Goal: Check status: Check status

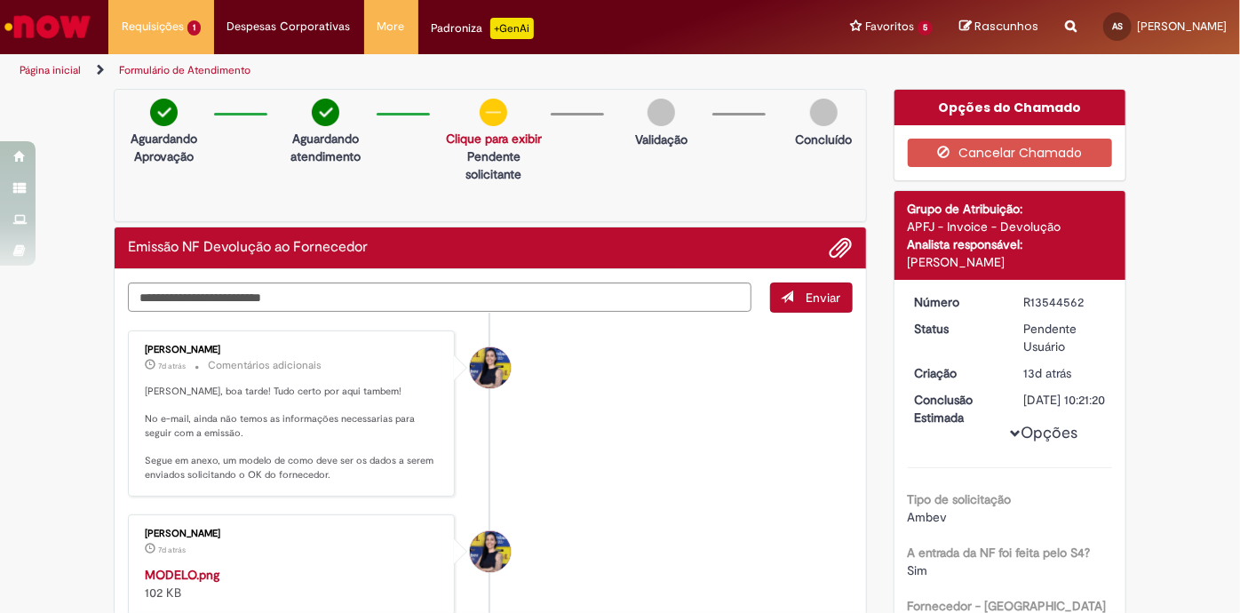
scroll to position [403, 0]
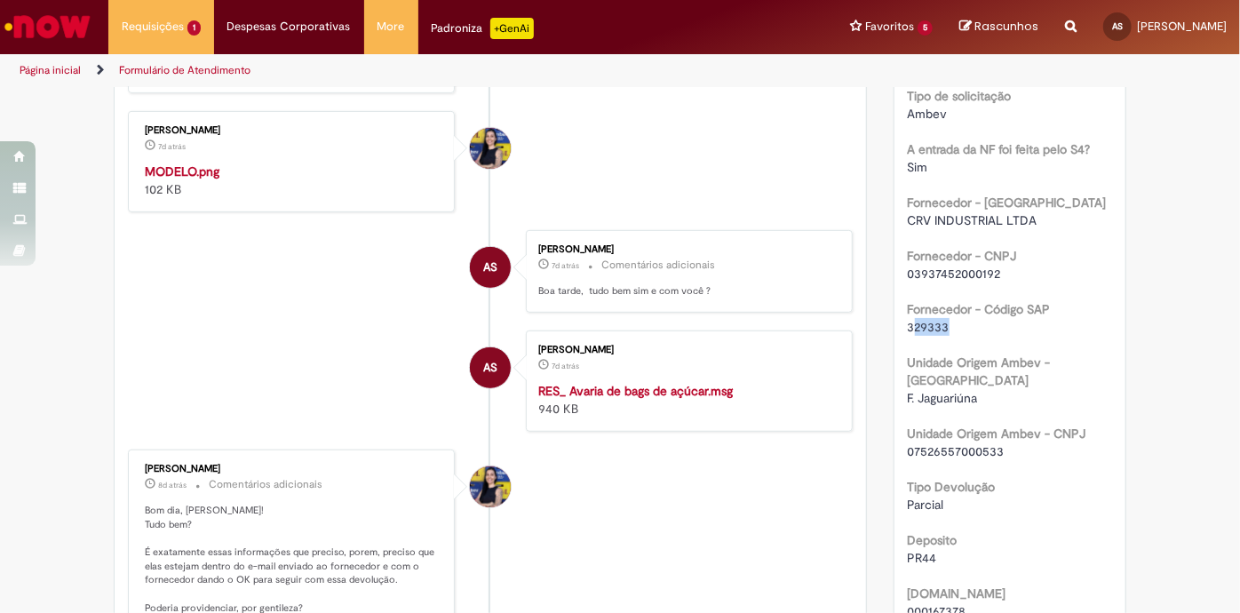
drag, startPoint x: 942, startPoint y: 342, endPoint x: 905, endPoint y: 338, distance: 37.5
click at [908, 336] on div "329333" at bounding box center [1010, 327] width 205 height 18
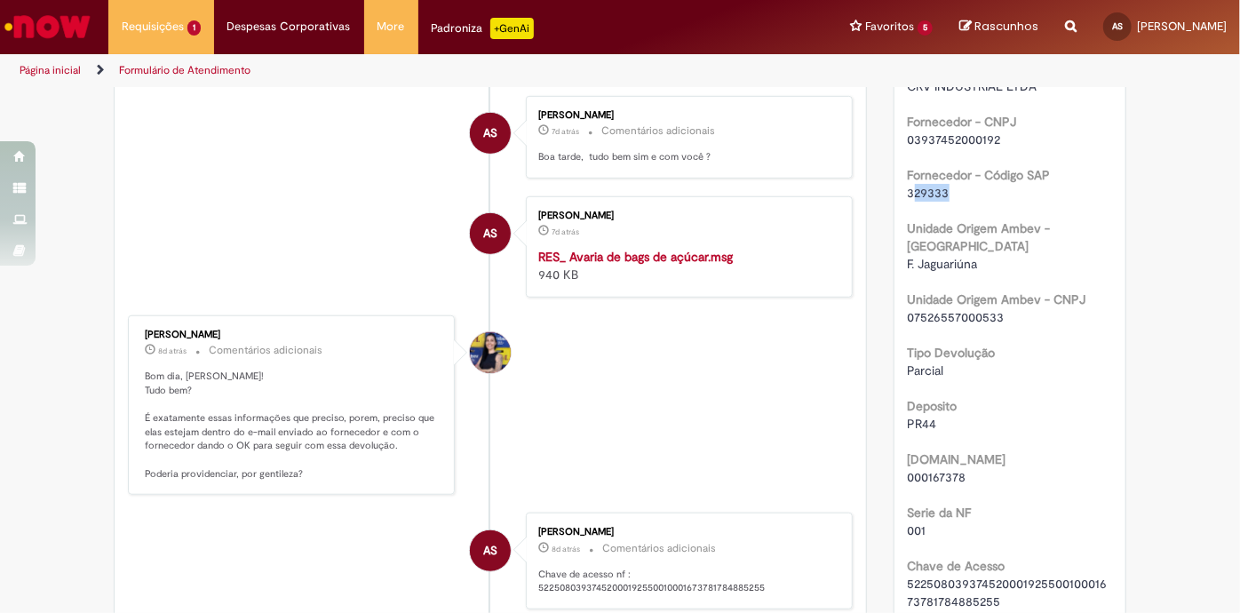
scroll to position [605, 0]
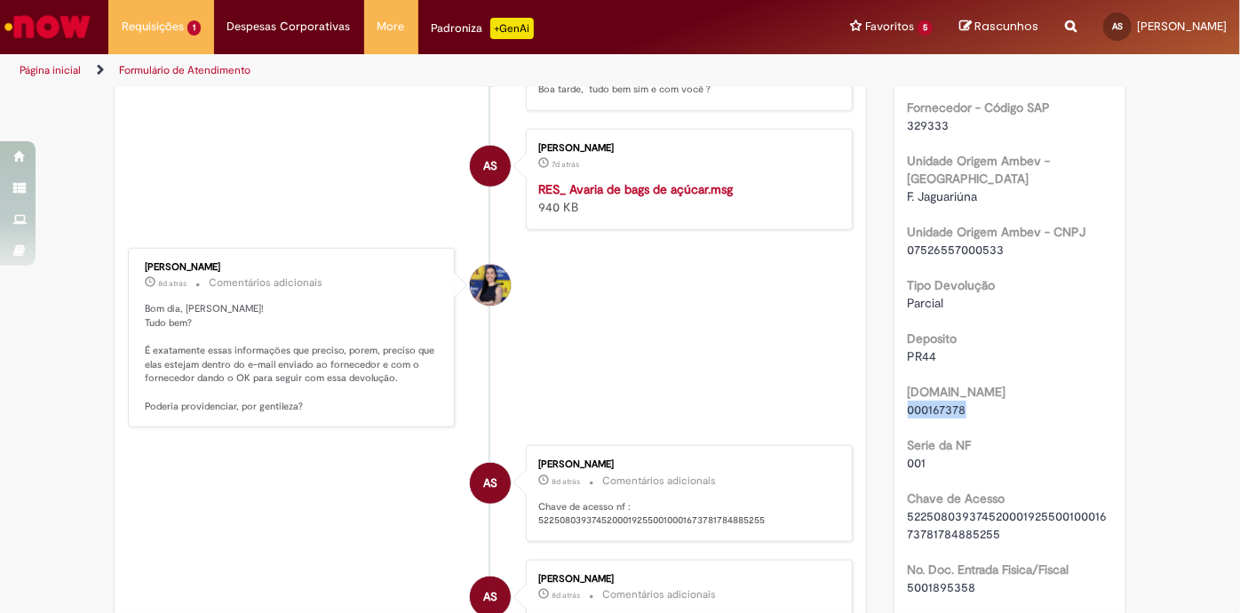
drag, startPoint x: 965, startPoint y: 406, endPoint x: 894, endPoint y: 403, distance: 71.1
click at [894, 403] on div "Número R13544562 Status Pendente Usuário Criação 13d atrás 13 dias atrás Conclu…" at bounding box center [1010, 513] width 232 height 1676
copy span "000167378"
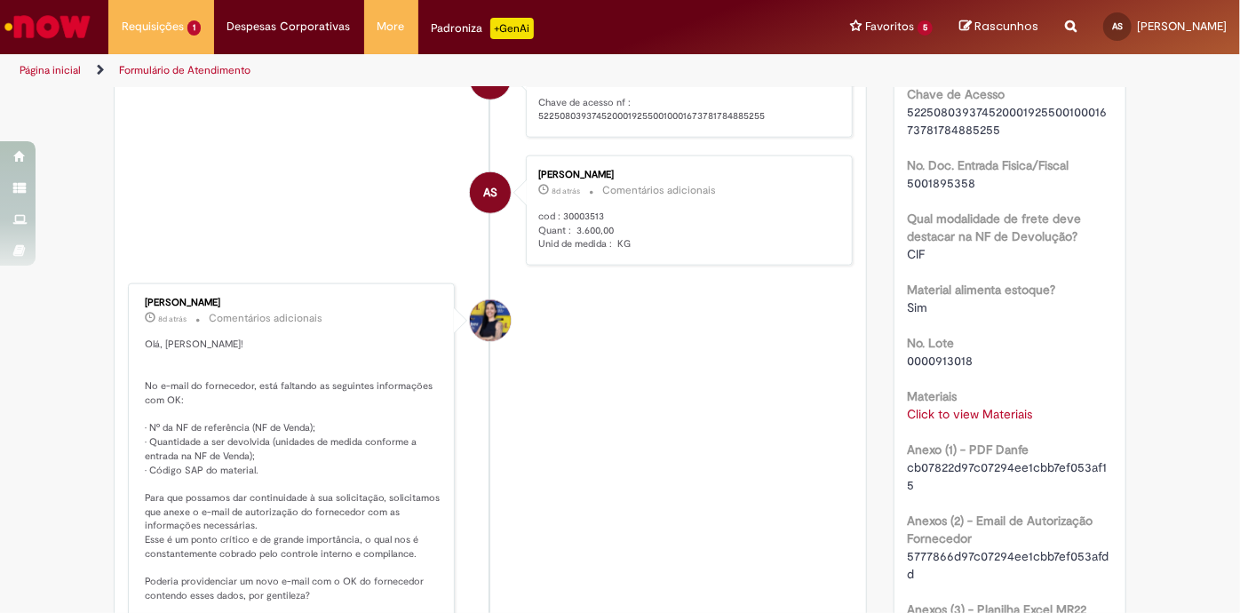
scroll to position [1076, 0]
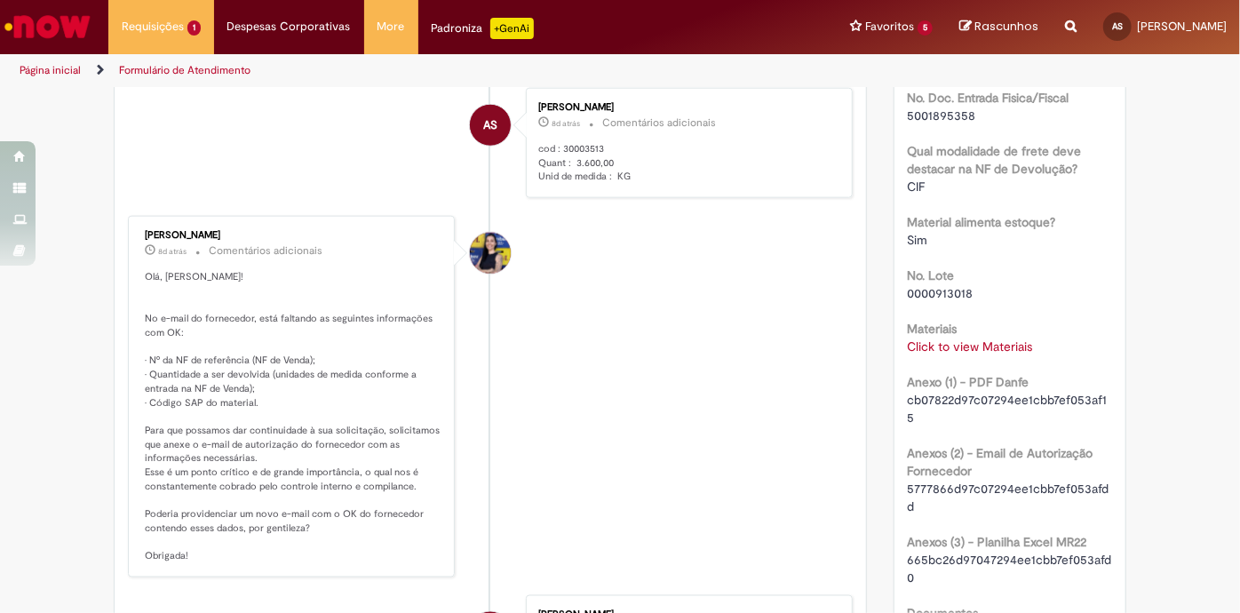
click at [985, 345] on link "Click to view Materiais" at bounding box center [970, 346] width 125 height 16
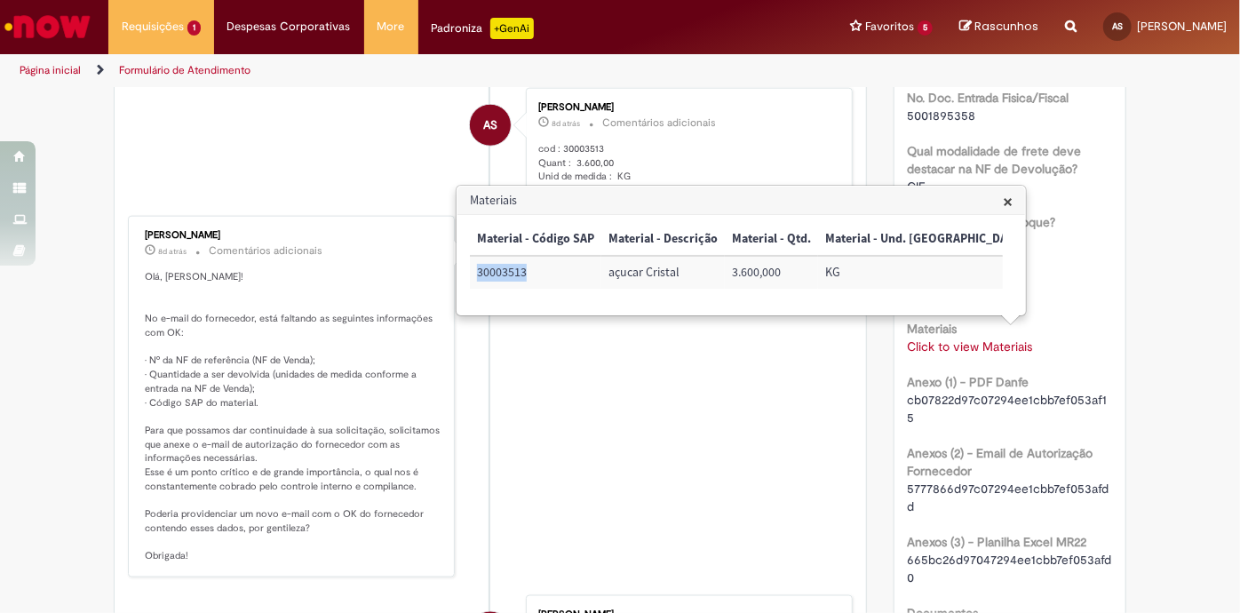
drag, startPoint x: 533, startPoint y: 271, endPoint x: 475, endPoint y: 268, distance: 57.8
click at [475, 268] on td "30003513" at bounding box center [535, 272] width 131 height 33
copy td "30003513"
click at [1054, 315] on div "Materiais Click to view Materiais Click to view Materiais" at bounding box center [1010, 335] width 205 height 40
click at [1052, 400] on span "cb07822d97c07294ee1cbb7ef053af15" at bounding box center [1008, 409] width 200 height 34
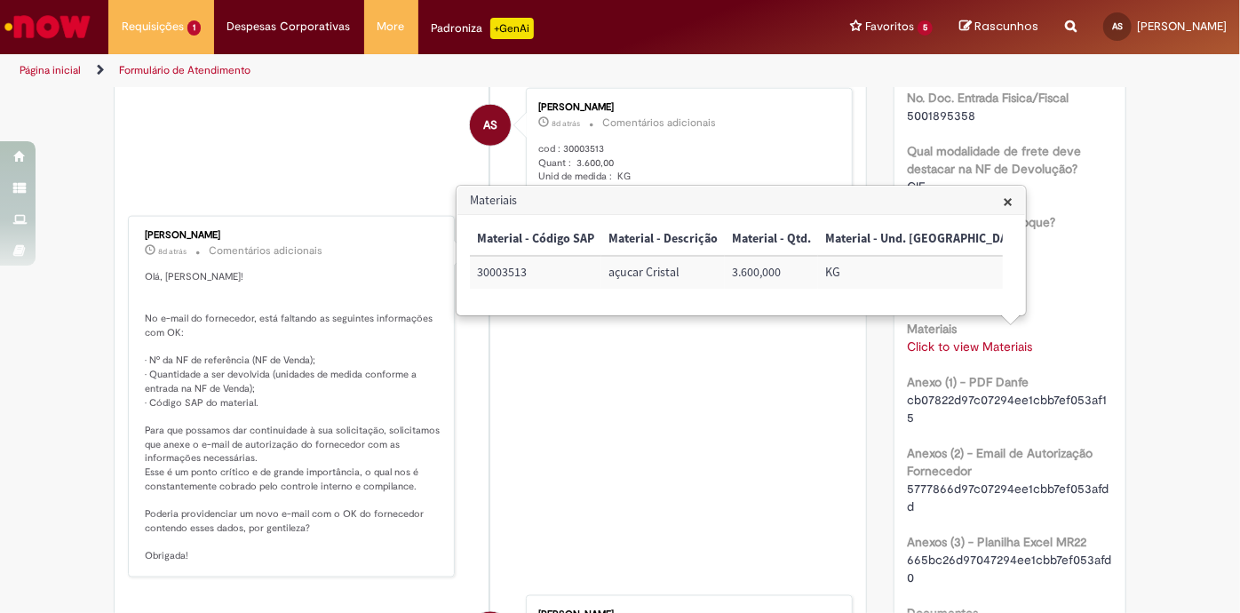
click at [957, 394] on span "cb07822d97c07294ee1cbb7ef053af15" at bounding box center [1008, 409] width 200 height 34
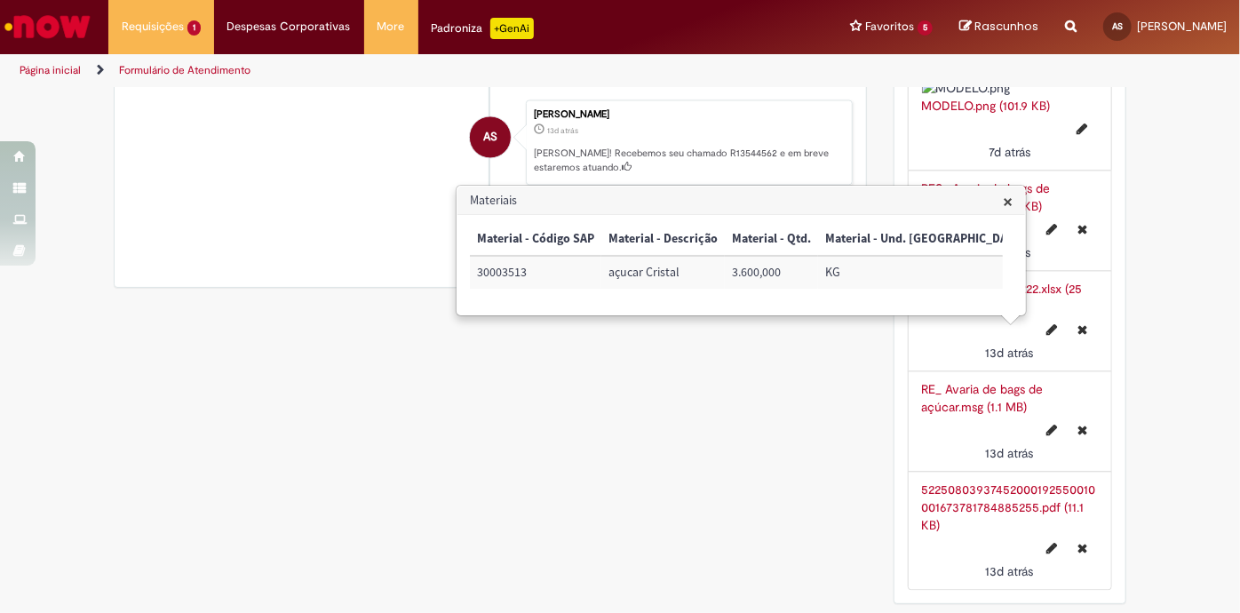
scroll to position [2001, 0]
click at [996, 501] on link "52250803937452000192550010001673781784885255.pdf (11.1 KB)" at bounding box center [1009, 507] width 174 height 52
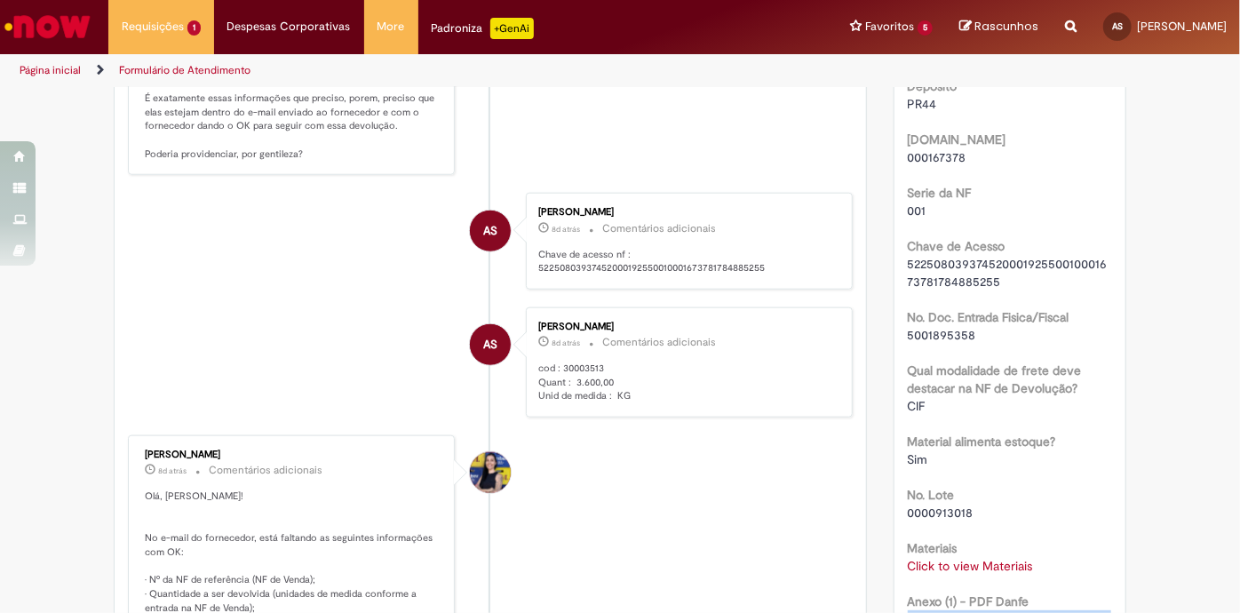
scroll to position [1060, 0]
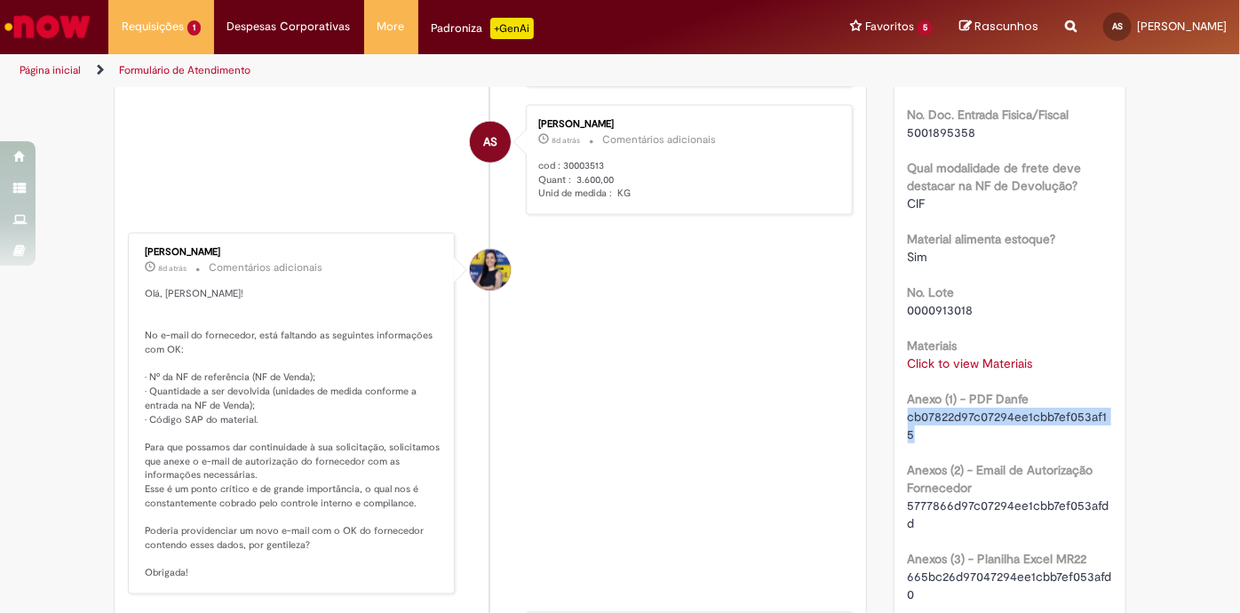
click at [973, 357] on link "Click to view Materiais" at bounding box center [970, 363] width 125 height 16
click at [944, 364] on link "Click to view Materiais" at bounding box center [970, 363] width 125 height 16
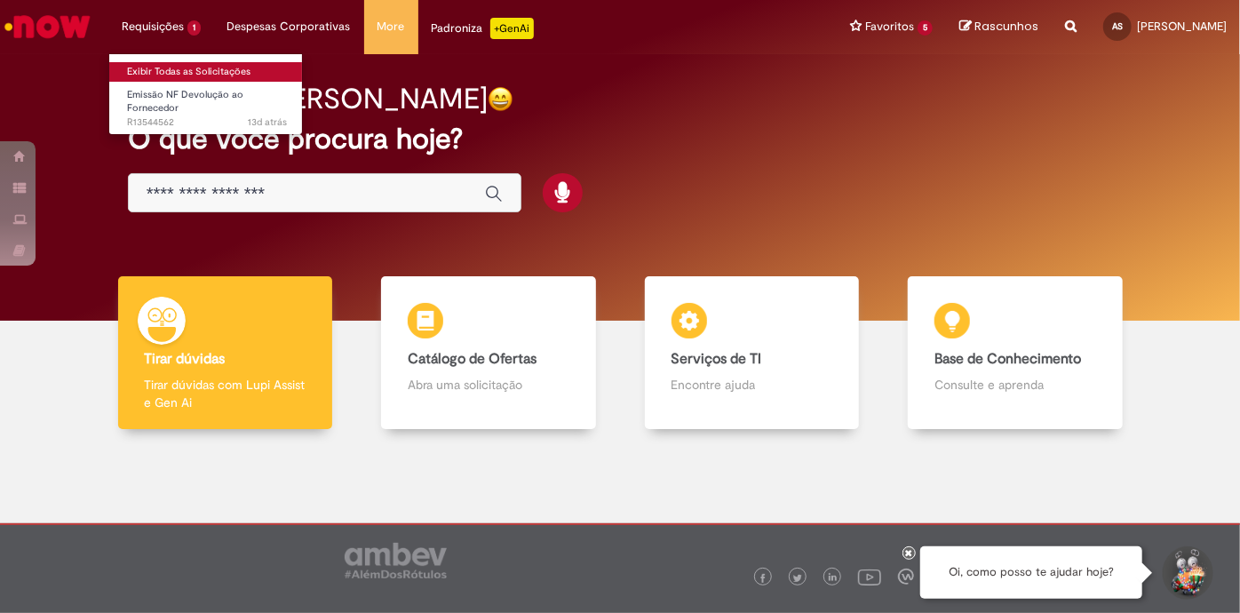
click at [218, 70] on link "Exibir Todas as Solicitações" at bounding box center [206, 72] width 195 height 20
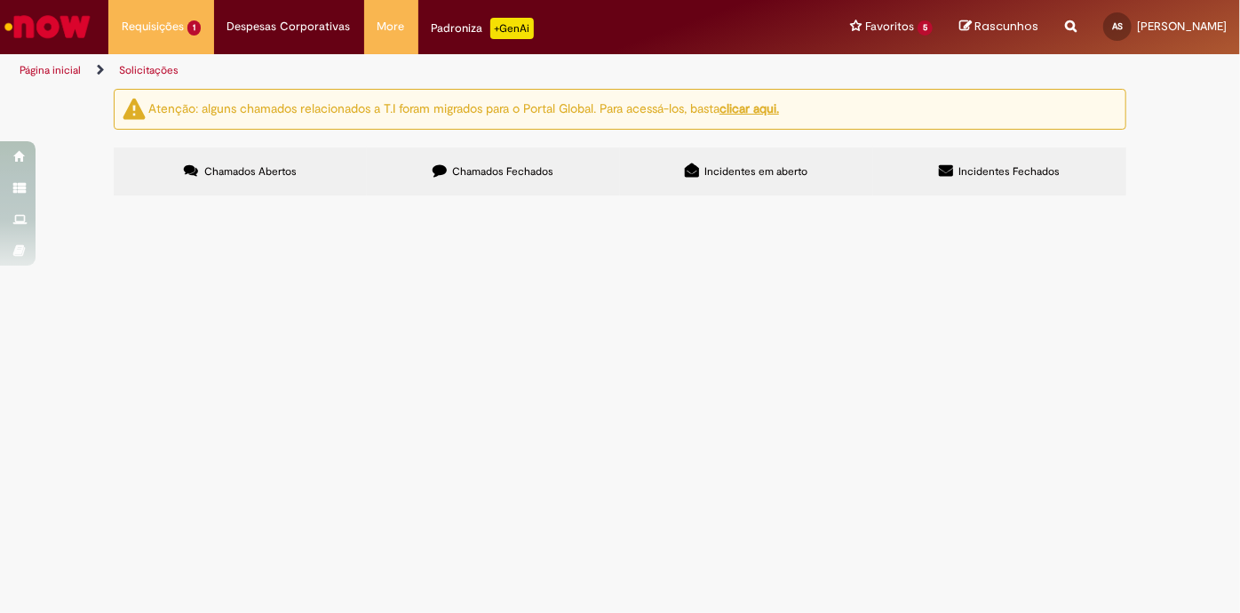
click at [568, 168] on label "Chamados Fechados" at bounding box center [493, 171] width 253 height 48
click at [0, 0] on span "Por favor estornar material lançado no cod errado." at bounding box center [0, 0] width 0 height 0
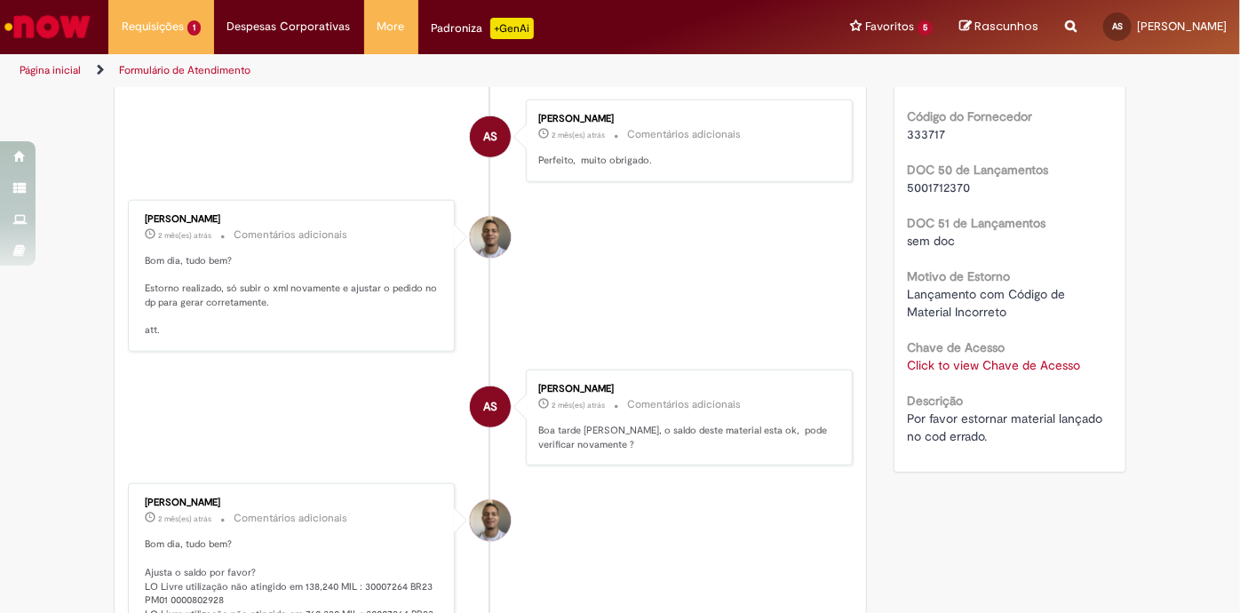
scroll to position [403, 0]
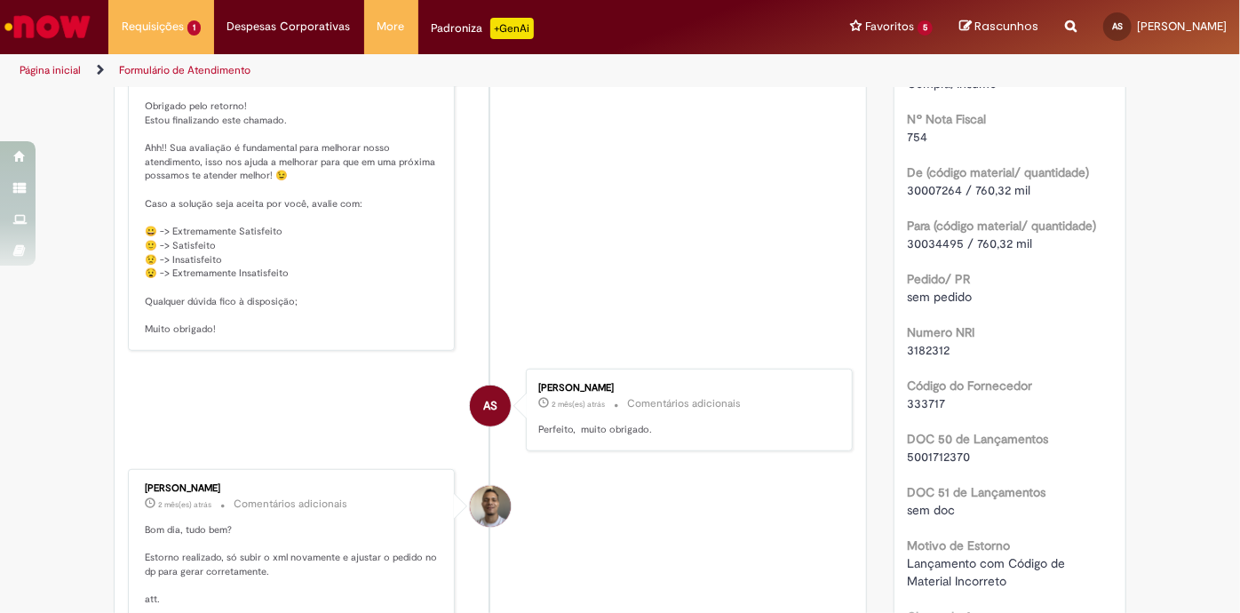
drag, startPoint x: 342, startPoint y: 349, endPoint x: 343, endPoint y: 339, distance: 9.8
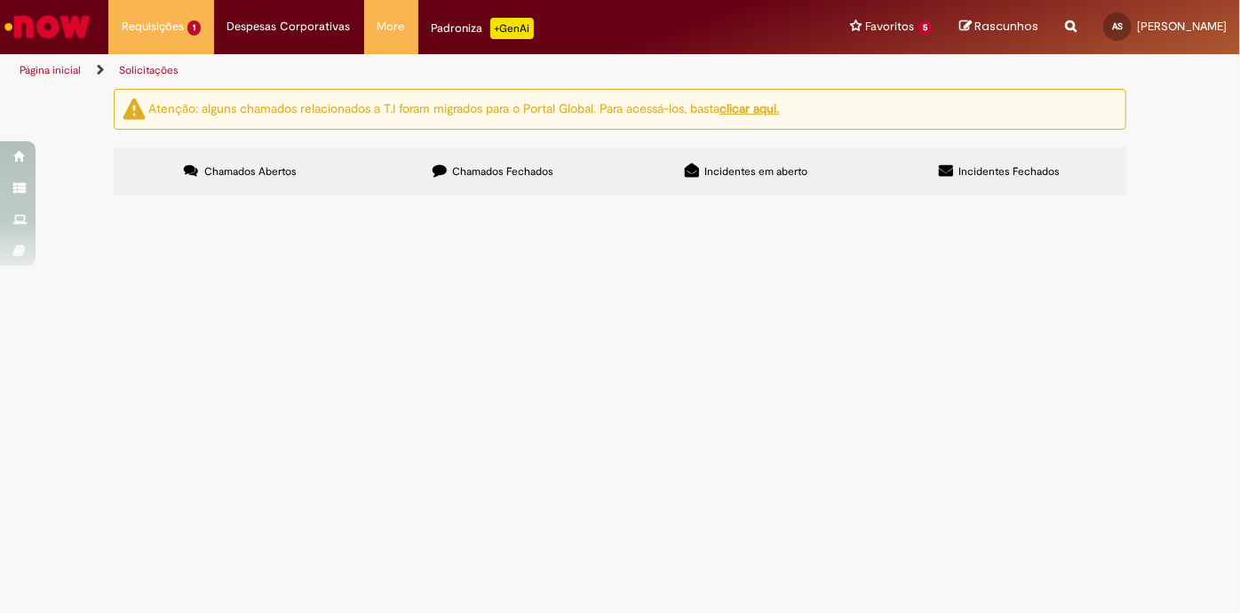
click at [506, 174] on span "Chamados Fechados" at bounding box center [503, 171] width 101 height 14
click at [0, 0] on span "Boa tarde, foi recebido quantidade indevida desse material entramos em contato …" at bounding box center [0, 0] width 0 height 0
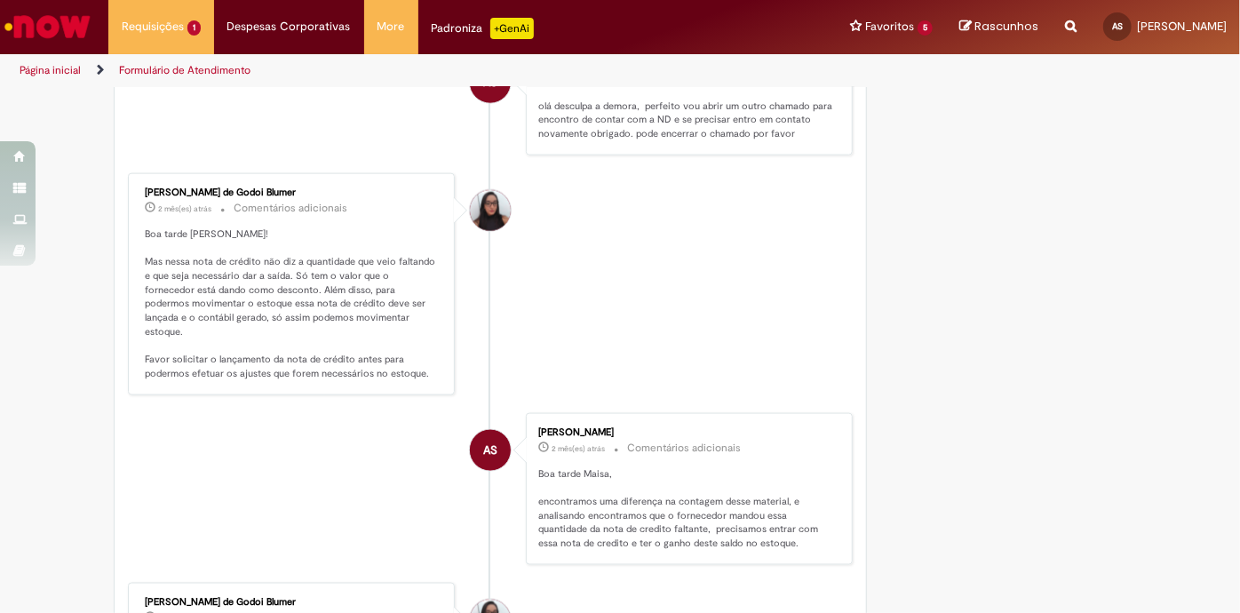
scroll to position [1178, 0]
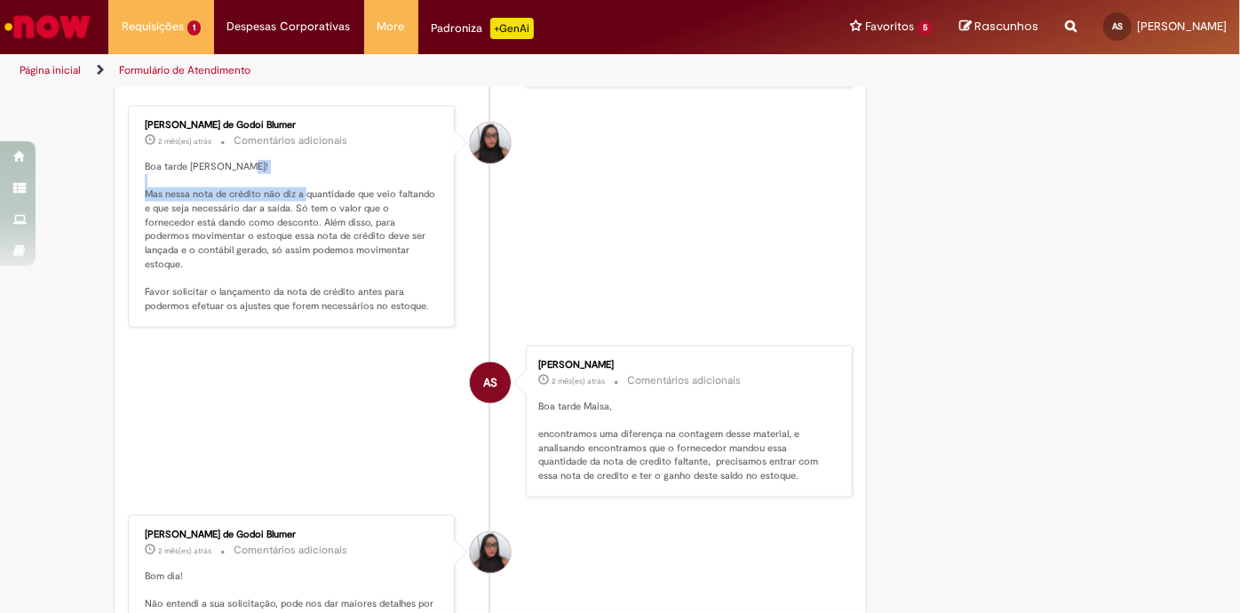
drag, startPoint x: 158, startPoint y: 199, endPoint x: 343, endPoint y: 201, distance: 184.7
click at [343, 201] on p "Boa tarde Alan! Mas nessa nota de crédito não diz a quantidade que veio faltand…" at bounding box center [293, 237] width 296 height 154
drag, startPoint x: 145, startPoint y: 201, endPoint x: 206, endPoint y: 203, distance: 61.3
click at [206, 203] on p "Boa tarde Alan! Mas nessa nota de crédito não diz a quantidade que veio faltand…" at bounding box center [293, 237] width 296 height 154
drag, startPoint x: 250, startPoint y: 204, endPoint x: 316, endPoint y: 204, distance: 65.7
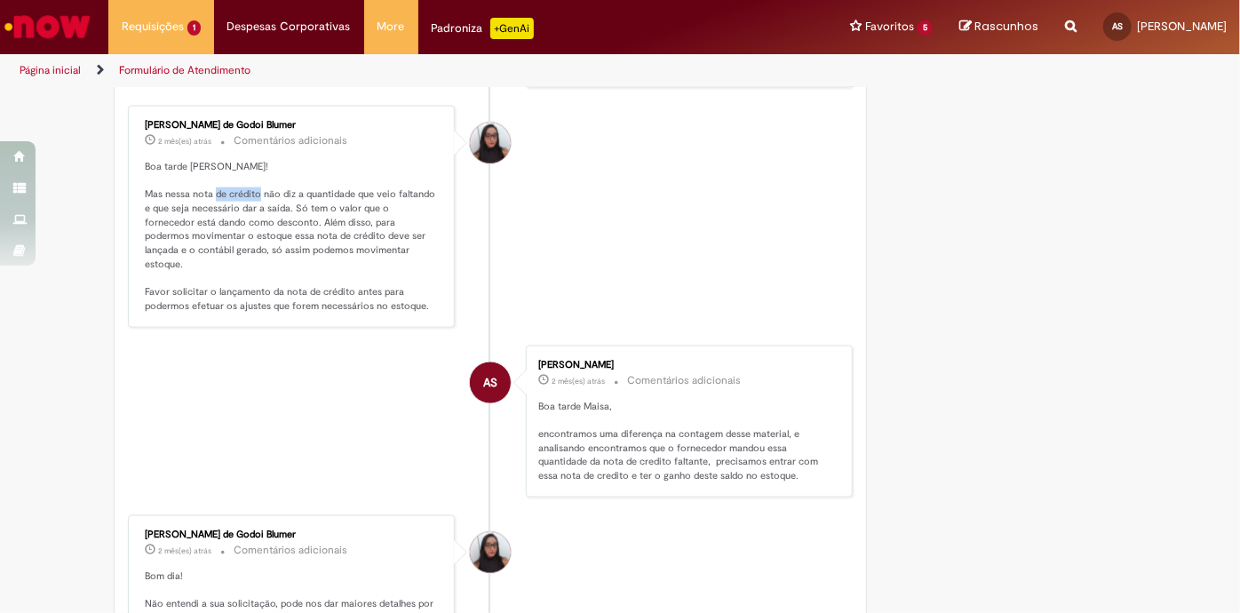
click at [316, 204] on p "Boa tarde Alan! Mas nessa nota de crédito não diz a quantidade que veio faltand…" at bounding box center [293, 237] width 296 height 154
drag, startPoint x: 358, startPoint y: 201, endPoint x: 381, endPoint y: 201, distance: 23.1
click at [378, 201] on p "Boa tarde Alan! Mas nessa nota de crédito não diz a quantidade que veio faltand…" at bounding box center [293, 237] width 296 height 154
drag, startPoint x: 401, startPoint y: 204, endPoint x: 430, endPoint y: 203, distance: 28.4
click at [430, 203] on p "Boa tarde Alan! Mas nessa nota de crédito não diz a quantidade que veio faltand…" at bounding box center [293, 237] width 296 height 154
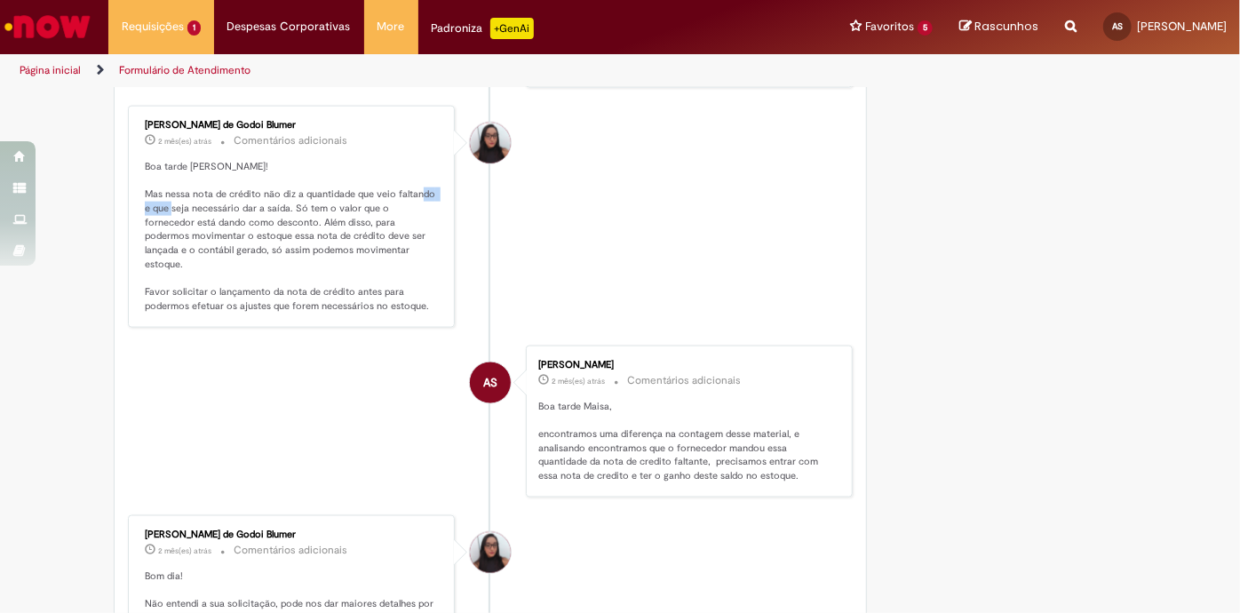
drag, startPoint x: 179, startPoint y: 217, endPoint x: 269, endPoint y: 217, distance: 89.7
click at [265, 217] on p "Boa tarde Alan! Mas nessa nota de crédito não diz a quantidade que veio faltand…" at bounding box center [293, 237] width 296 height 154
drag, startPoint x: 284, startPoint y: 215, endPoint x: 327, endPoint y: 213, distance: 42.7
click at [324, 213] on p "Boa tarde Alan! Mas nessa nota de crédito não diz a quantidade que veio faltand…" at bounding box center [293, 237] width 296 height 154
drag, startPoint x: 359, startPoint y: 216, endPoint x: 402, endPoint y: 217, distance: 43.5
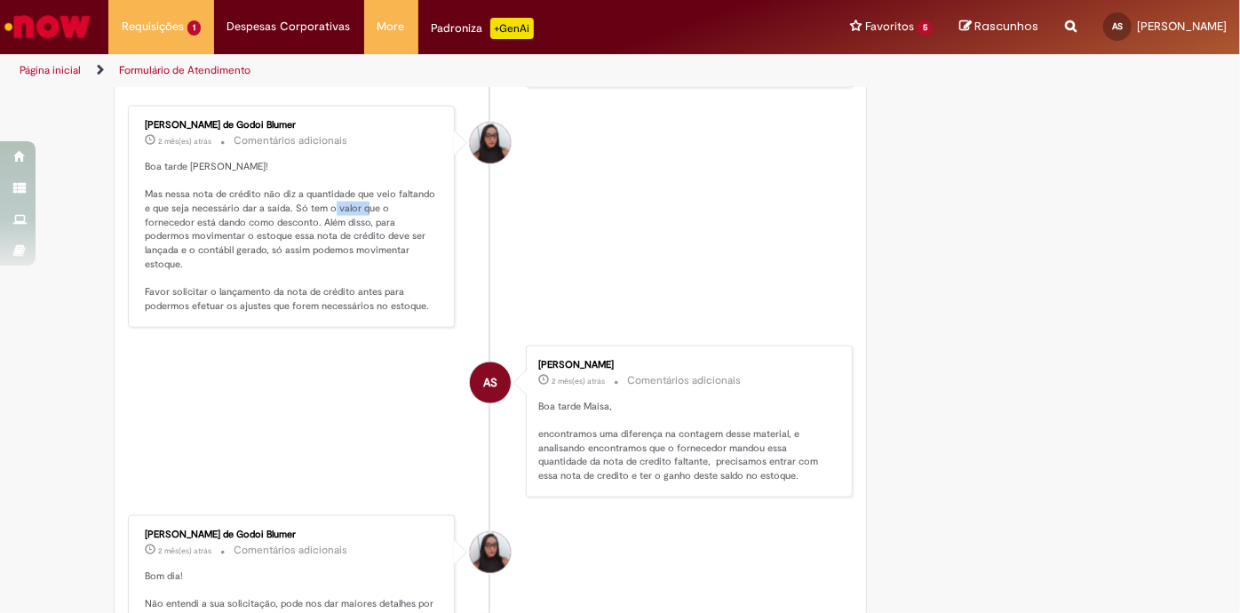
click at [397, 216] on p "Boa tarde Alan! Mas nessa nota de crédito não diz a quantidade que veio faltand…" at bounding box center [293, 237] width 296 height 154
drag, startPoint x: 213, startPoint y: 230, endPoint x: 250, endPoint y: 230, distance: 36.4
click at [250, 230] on p "Boa tarde Alan! Mas nessa nota de crédito não diz a quantidade que veio faltand…" at bounding box center [293, 237] width 296 height 154
drag, startPoint x: 274, startPoint y: 230, endPoint x: 326, endPoint y: 230, distance: 51.5
click at [324, 230] on p "Boa tarde Alan! Mas nessa nota de crédito não diz a quantidade que veio faltand…" at bounding box center [293, 237] width 296 height 154
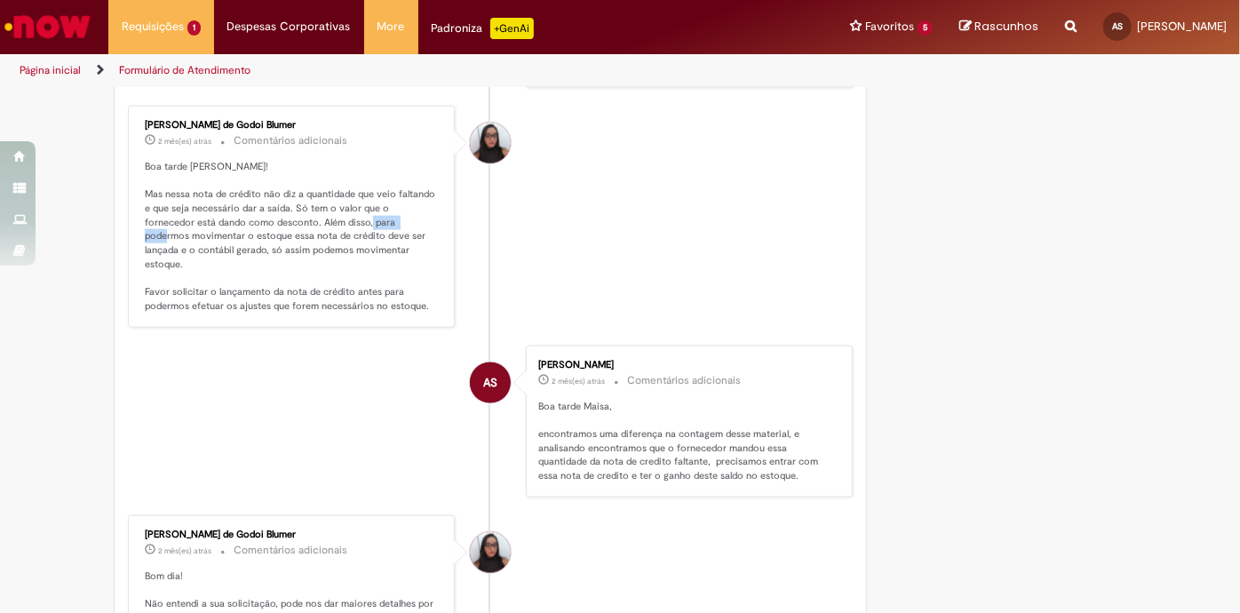
drag, startPoint x: 361, startPoint y: 229, endPoint x: 409, endPoint y: 229, distance: 47.1
click at [407, 229] on p "Boa tarde Alan! Mas nessa nota de crédito não diz a quantidade que veio faltand…" at bounding box center [293, 237] width 296 height 154
drag, startPoint x: 155, startPoint y: 248, endPoint x: 235, endPoint y: 245, distance: 80.0
click at [234, 245] on p "Boa tarde Alan! Mas nessa nota de crédito não diz a quantidade que veio faltand…" at bounding box center [293, 237] width 296 height 154
drag, startPoint x: 278, startPoint y: 245, endPoint x: 305, endPoint y: 245, distance: 26.6
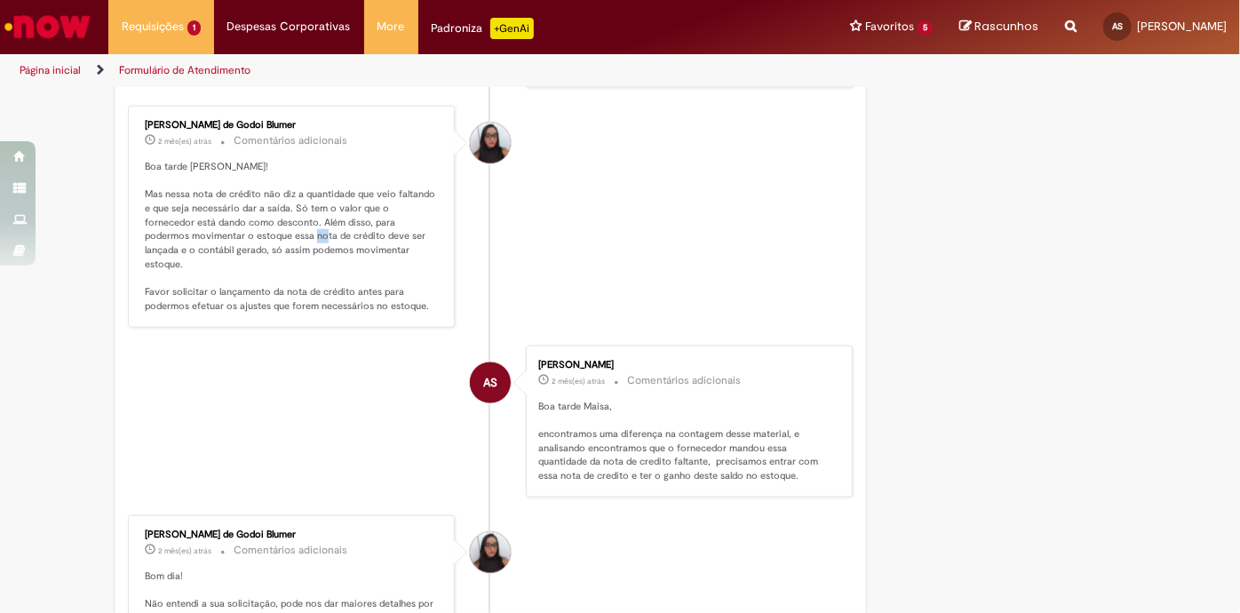
click at [298, 245] on p "Boa tarde Alan! Mas nessa nota de crédito não diz a quantidade que veio faltand…" at bounding box center [293, 237] width 296 height 154
drag, startPoint x: 360, startPoint y: 245, endPoint x: 397, endPoint y: 246, distance: 37.3
click at [397, 246] on p "Boa tarde Alan! Mas nessa nota de crédito não diz a quantidade que veio faltand…" at bounding box center [293, 237] width 296 height 154
drag, startPoint x: 217, startPoint y: 261, endPoint x: 227, endPoint y: 261, distance: 10.7
click at [227, 261] on p "Boa tarde Alan! Mas nessa nota de crédito não diz a quantidade que veio faltand…" at bounding box center [293, 237] width 296 height 154
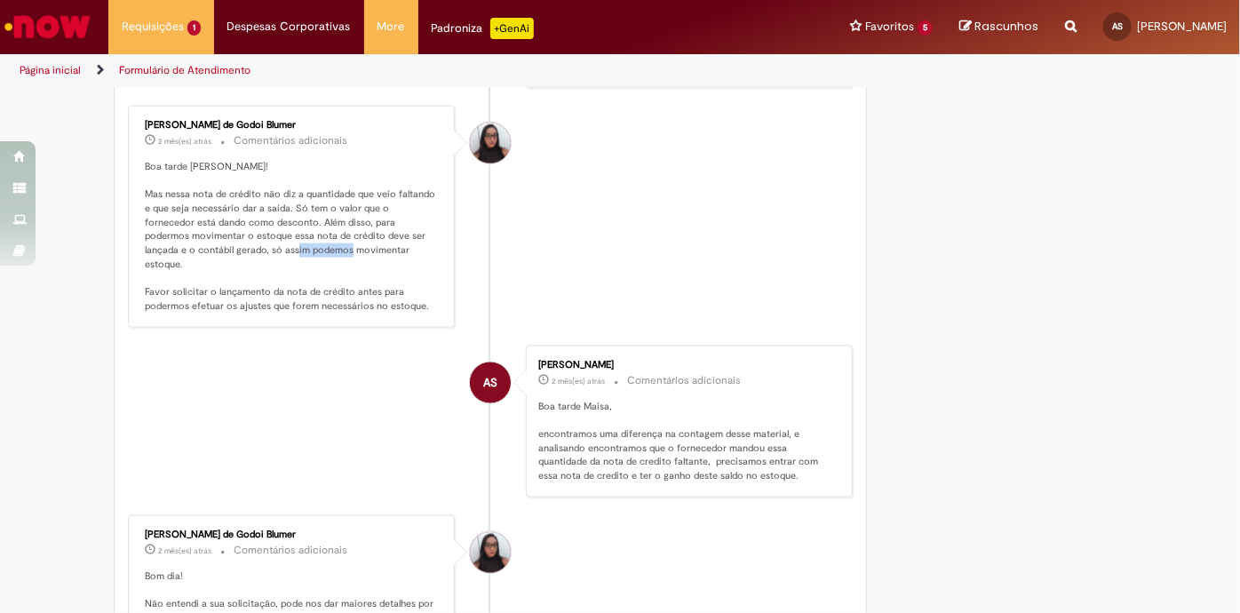
drag, startPoint x: 250, startPoint y: 262, endPoint x: 313, endPoint y: 260, distance: 62.2
click at [305, 260] on p "Boa tarde Alan! Mas nessa nota de crédito não diz a quantidade que veio faltand…" at bounding box center [293, 237] width 296 height 154
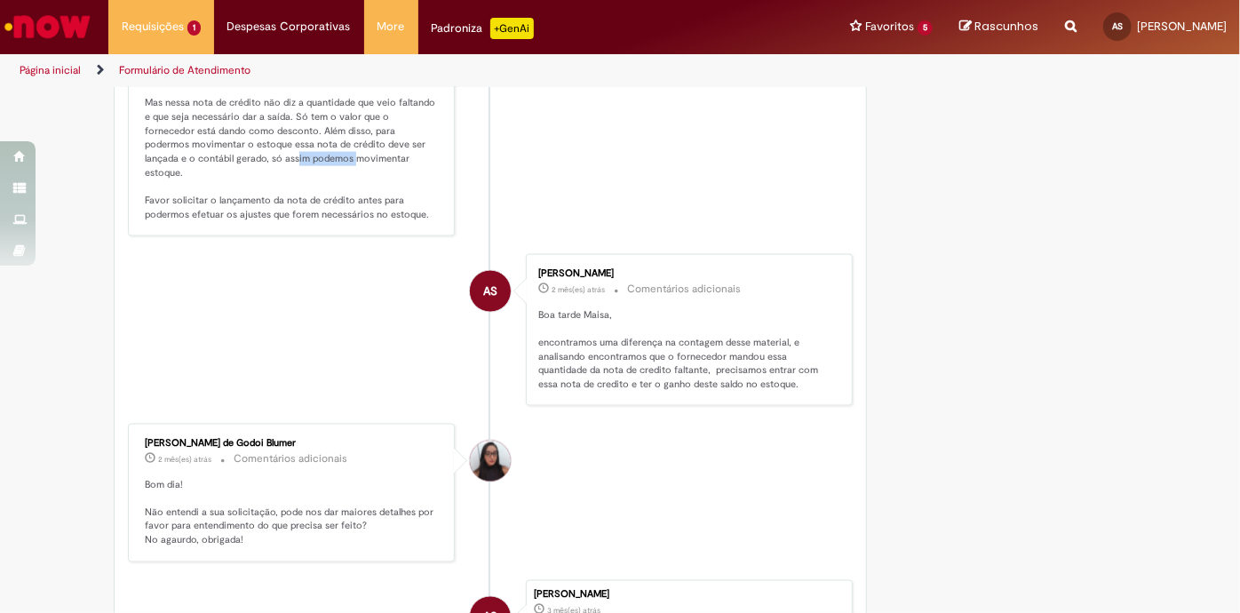
scroll to position [1203, 0]
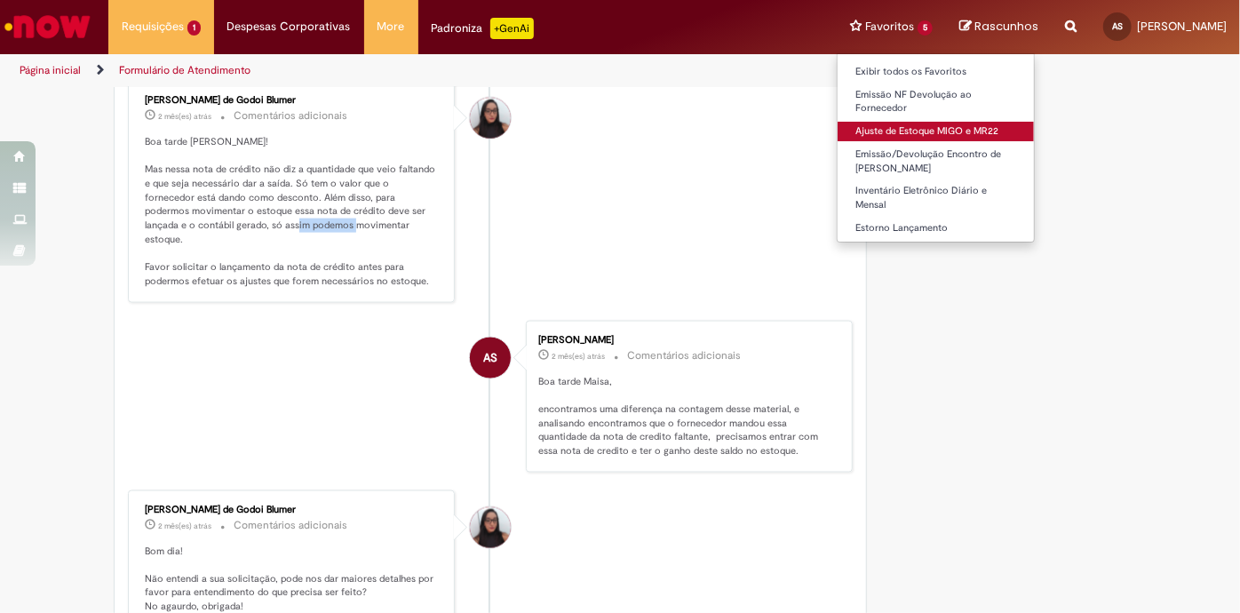
click at [954, 126] on link "Ajuste de Estoque MIGO e MR22" at bounding box center [936, 132] width 196 height 20
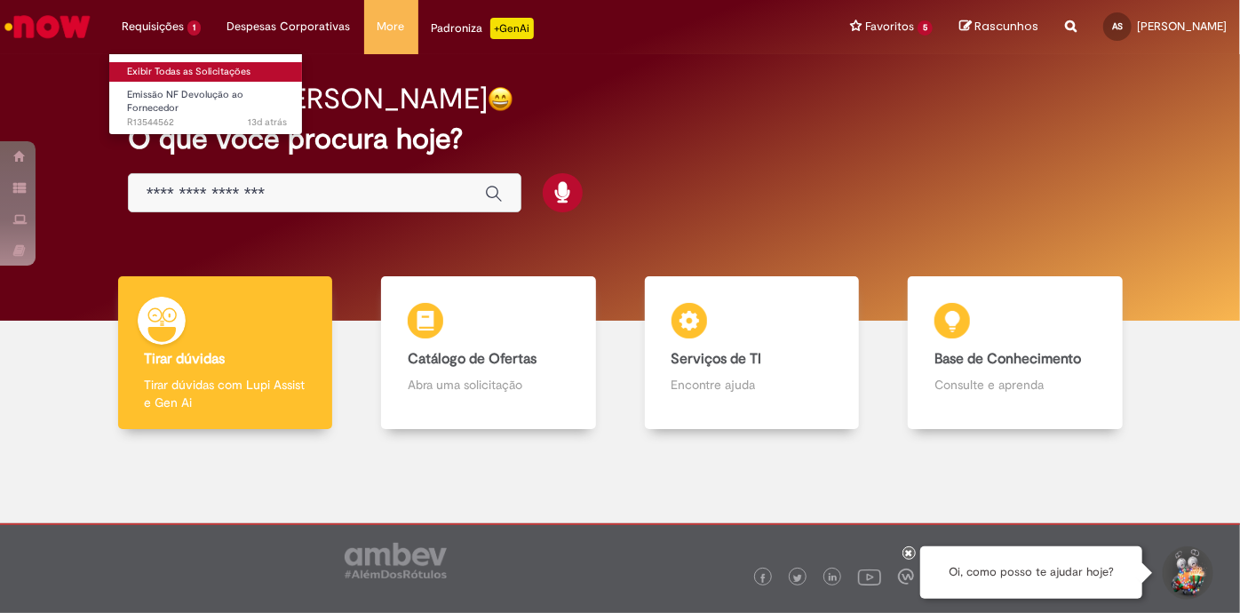
click at [206, 70] on link "Exibir Todas as Solicitações" at bounding box center [206, 72] width 195 height 20
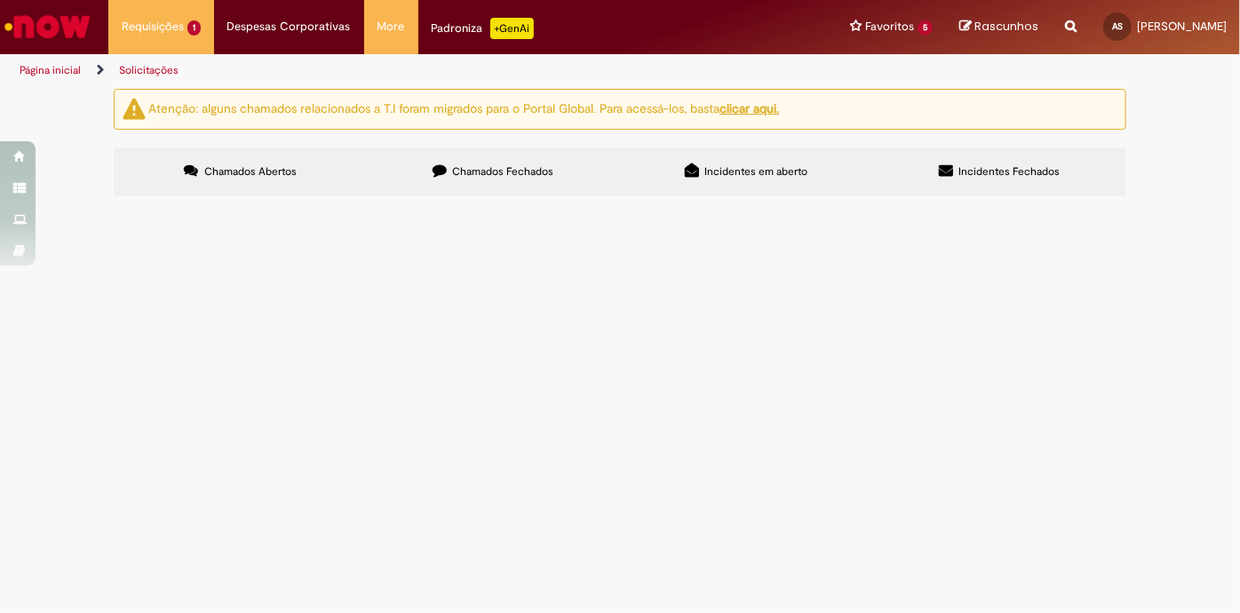
click at [573, 178] on label "Chamados Fechados" at bounding box center [493, 171] width 253 height 48
click at [0, 0] on span "Boa tarde, foi recebido quantidade indevida desse material entramos em contato …" at bounding box center [0, 0] width 0 height 0
click at [483, 168] on span "Chamados Fechados" at bounding box center [503, 171] width 101 height 14
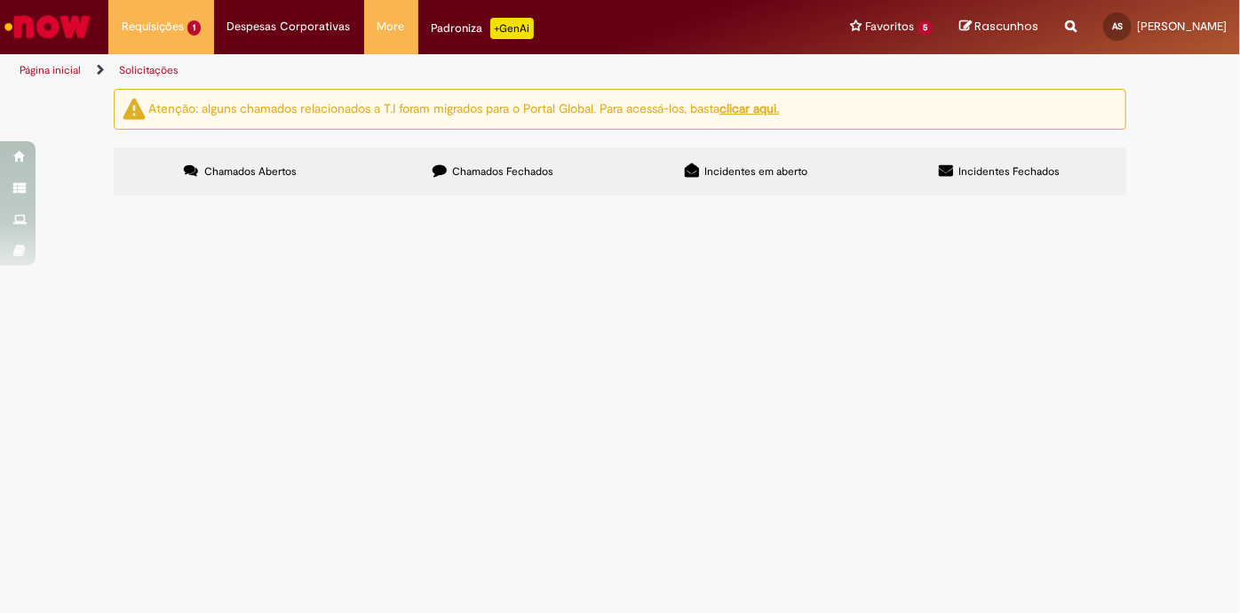
click at [0, 0] on td "Boa tarde, foi recebido quantidade indevida desse material entramos em contato …" at bounding box center [0, 0] width 0 height 0
click at [0, 0] on span "Boa tarde, foi recebido quantidade indevida desse material entramos em contato …" at bounding box center [0, 0] width 0 height 0
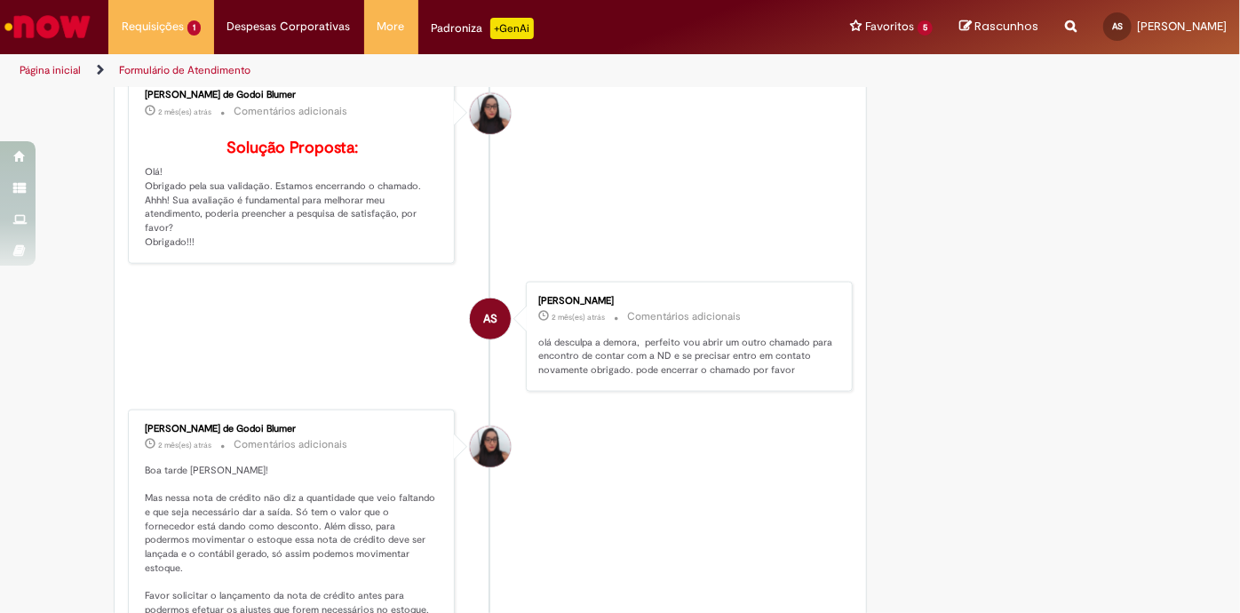
scroll to position [572, 0]
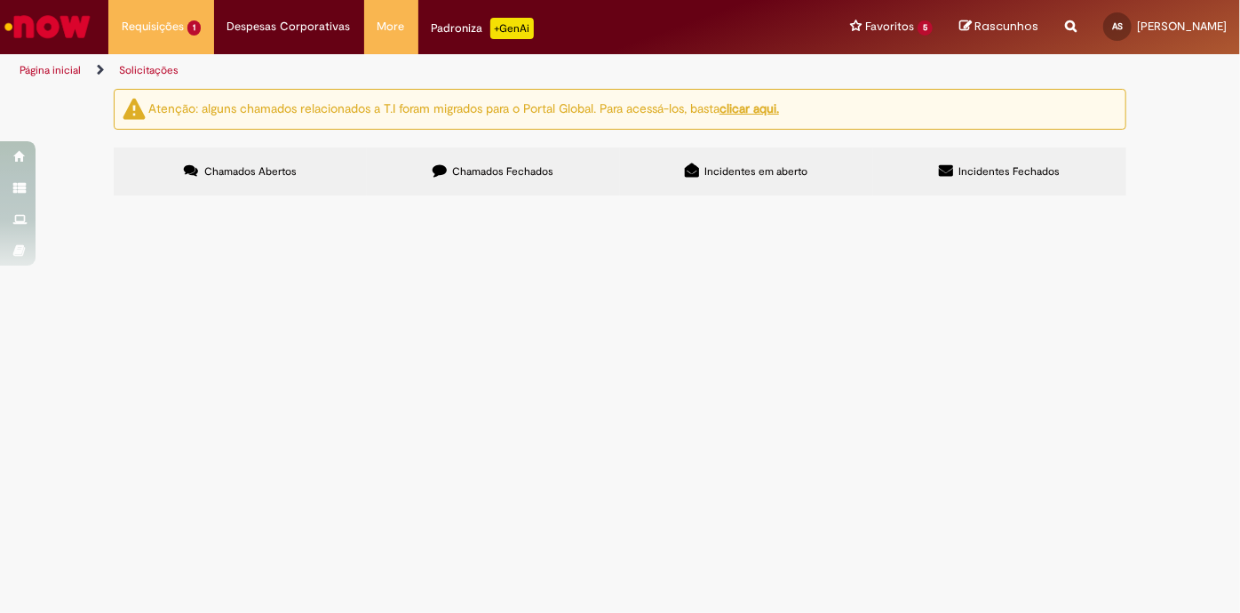
click at [495, 177] on span "Chamados Fechados" at bounding box center [503, 171] width 101 height 14
